Goal: Find contact information: Find contact information

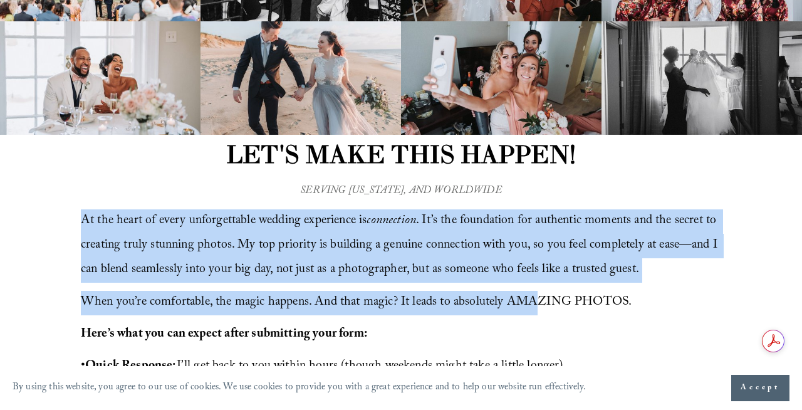
drag, startPoint x: 106, startPoint y: 159, endPoint x: 543, endPoint y: 310, distance: 462.9
click at [541, 312] on div "LET'S MAKE THIS HAPPEN! At the heart of every unforgettable wedding experience …" at bounding box center [401, 329] width 802 height 388
click at [313, 199] on em "SERVING [US_STATE], AND WORLDWIDE" at bounding box center [400, 191] width 201 height 18
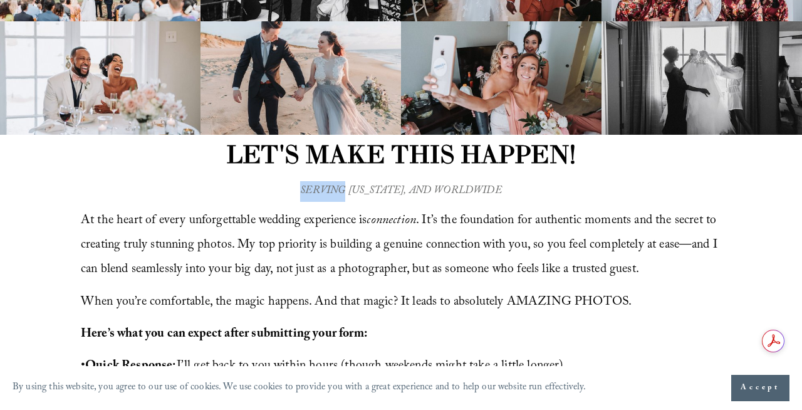
click at [313, 199] on em "SERVING [US_STATE], AND WORLDWIDE" at bounding box center [400, 191] width 201 height 18
click at [280, 187] on p "SERVING [US_STATE], AND WORLDWIDE" at bounding box center [401, 191] width 252 height 21
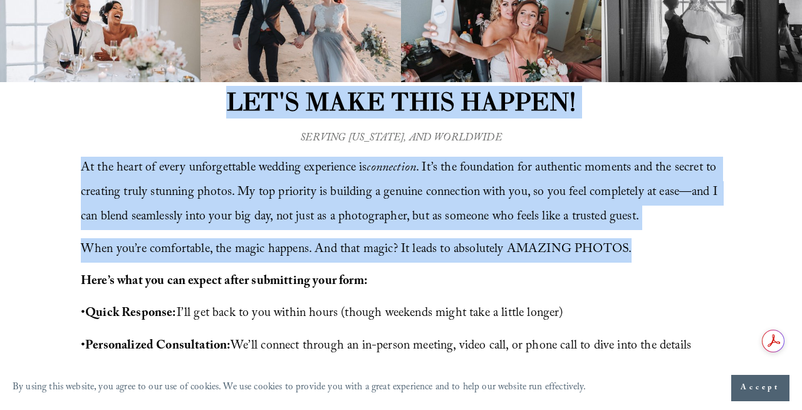
drag, startPoint x: 220, startPoint y: 100, endPoint x: 641, endPoint y: 251, distance: 447.3
click at [641, 253] on div "LET'S MAKE THIS HAPPEN! At the heart of every unforgettable wedding experience …" at bounding box center [401, 276] width 802 height 388
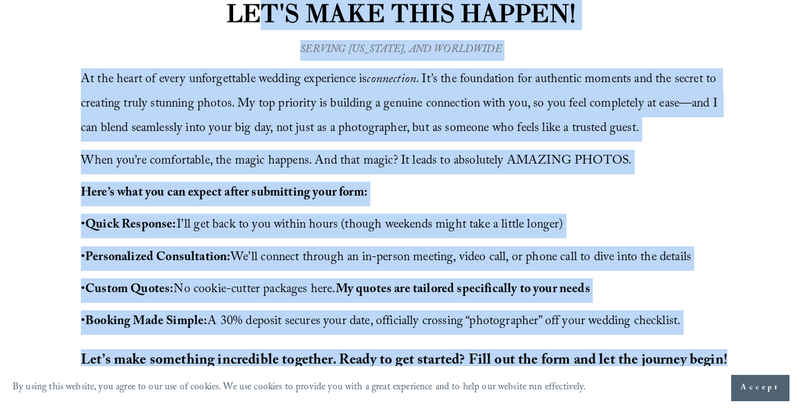
scroll to position [330, 0]
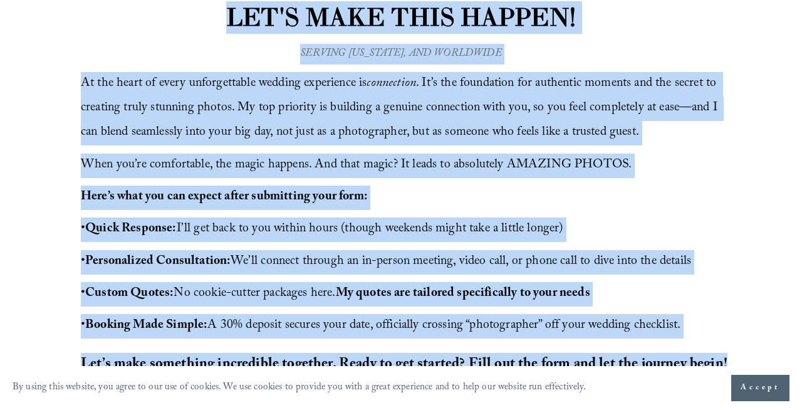
drag, startPoint x: 727, startPoint y: 237, endPoint x: 224, endPoint y: 17, distance: 549.1
click at [224, 17] on div "LET'S MAKE THIS HAPPEN! At the heart of every unforgettable wedding experience …" at bounding box center [401, 191] width 802 height 388
copy div "LOR'I DOLO SITA CONSEC! Ad eli seddo ei tempo incididuntutl etdolor magnaaliqu …"
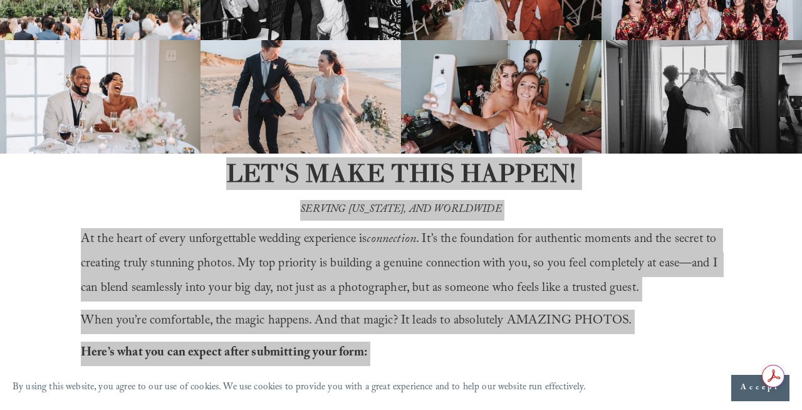
scroll to position [0, 0]
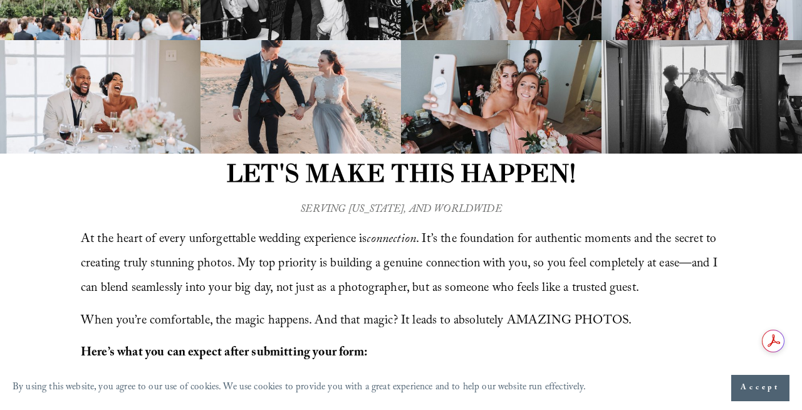
click at [405, 345] on p "Here’s what you can expect after submitting your form:" at bounding box center [401, 353] width 640 height 24
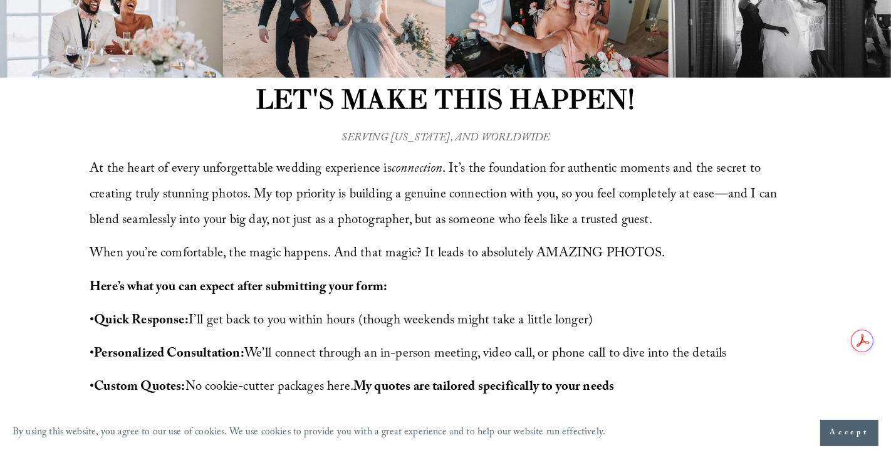
scroll to position [281, 0]
